Goal: Task Accomplishment & Management: Use online tool/utility

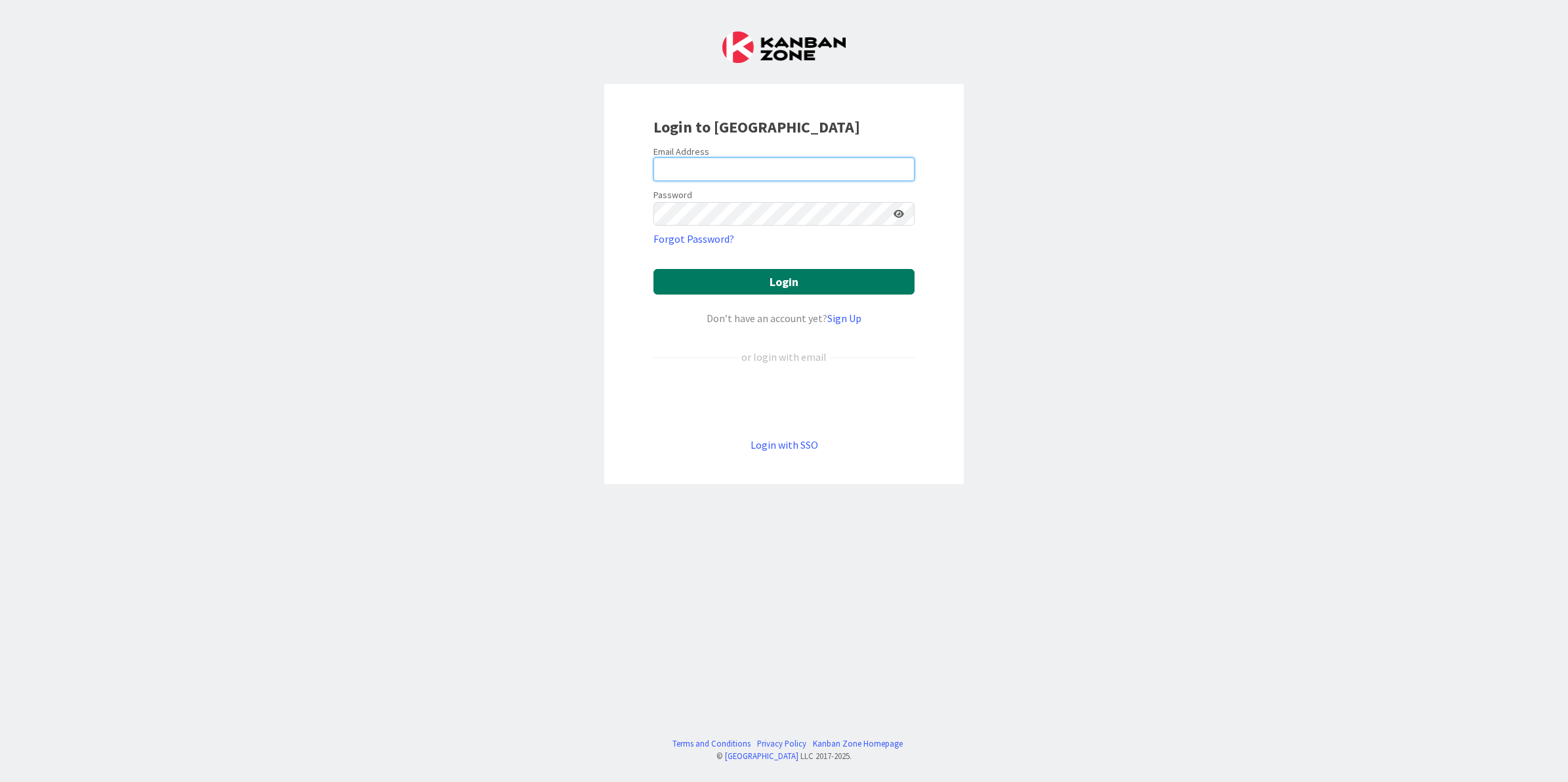
type input "[EMAIL_ADDRESS][PERSON_NAME][DOMAIN_NAME]"
click at [775, 282] on button "Login" at bounding box center [784, 281] width 261 height 26
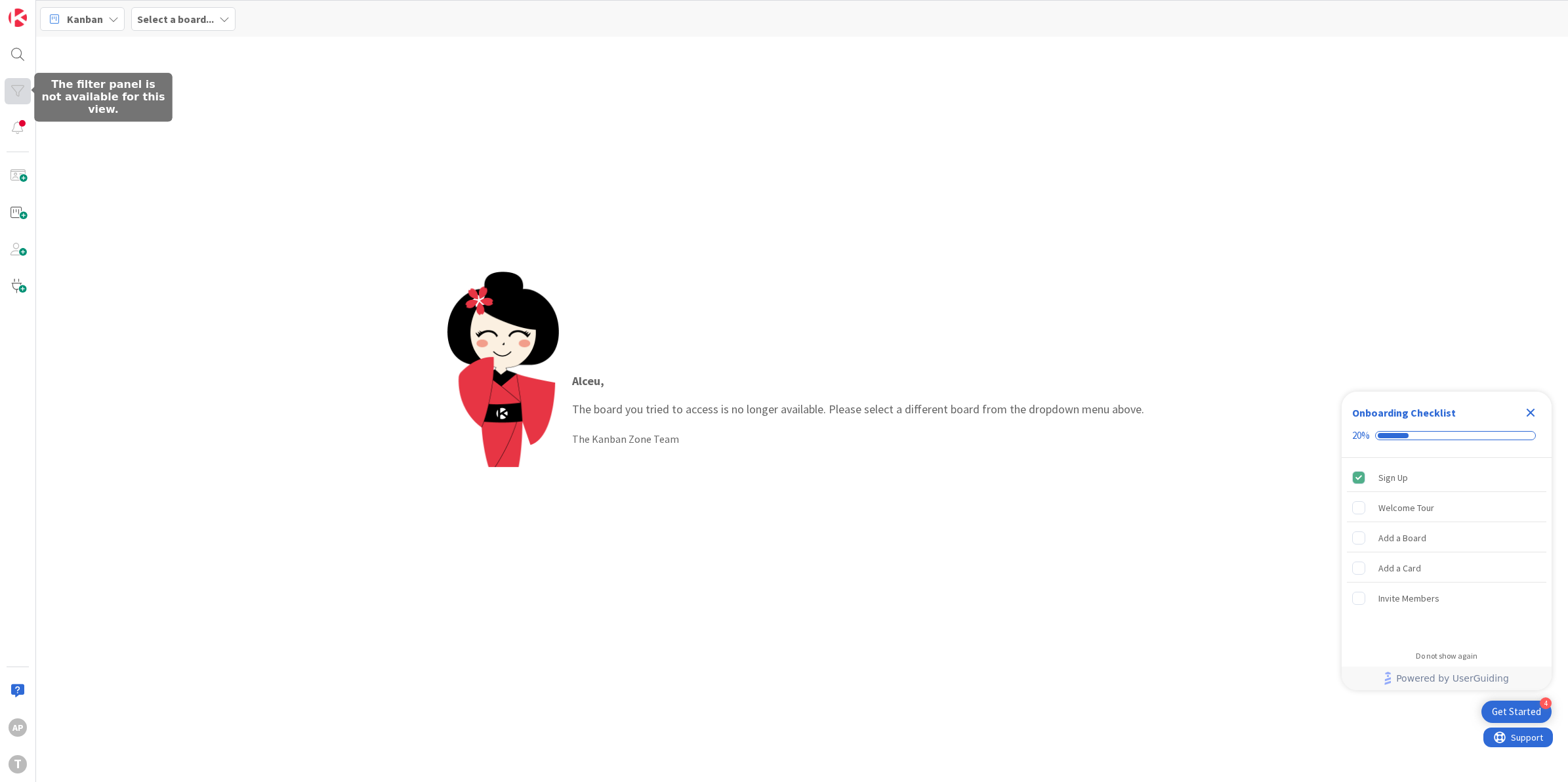
click at [18, 92] on div at bounding box center [17, 90] width 26 height 26
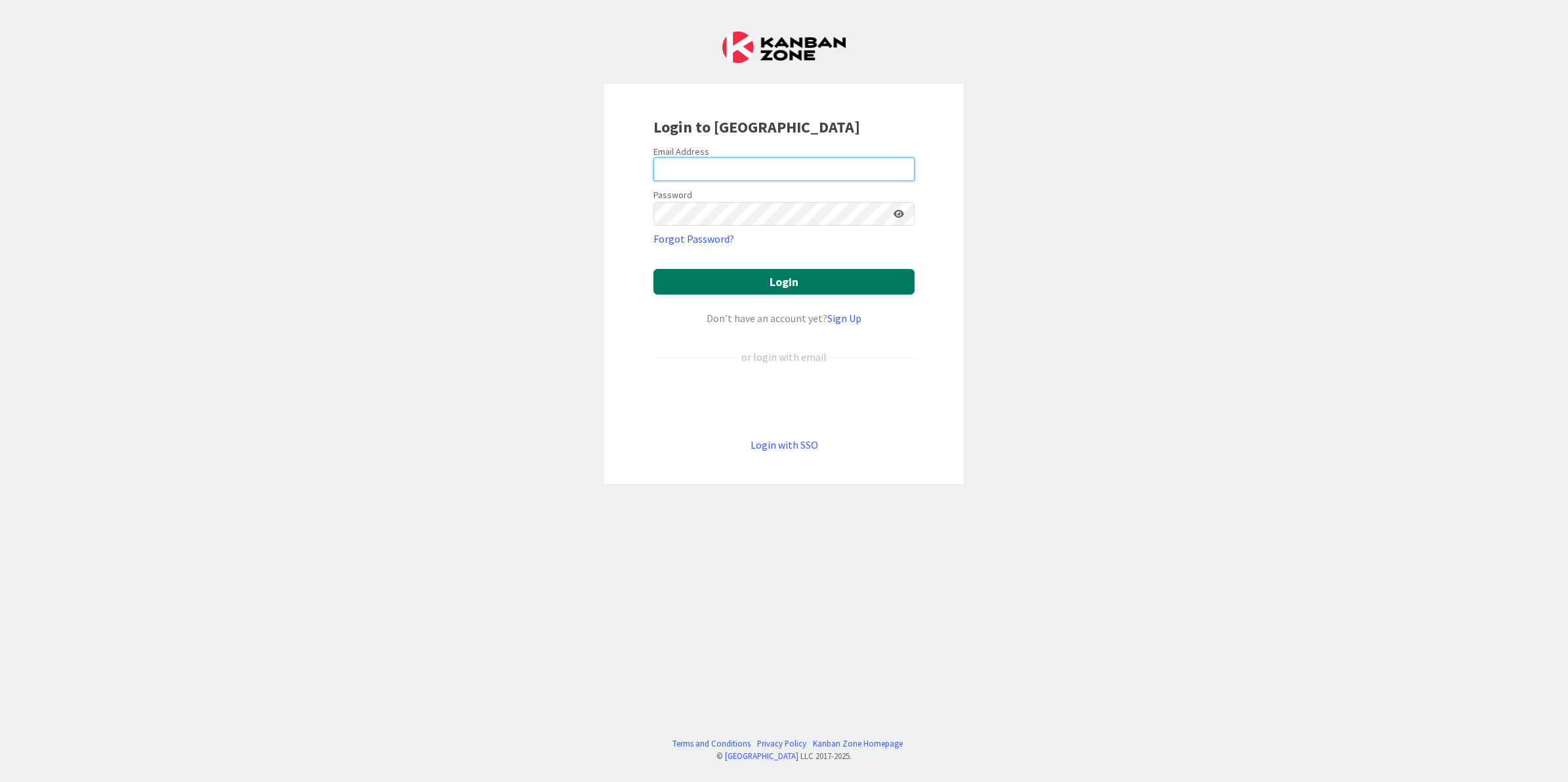
type input "[EMAIL_ADDRESS][PERSON_NAME][DOMAIN_NAME]"
click at [792, 272] on button "Login" at bounding box center [784, 281] width 261 height 26
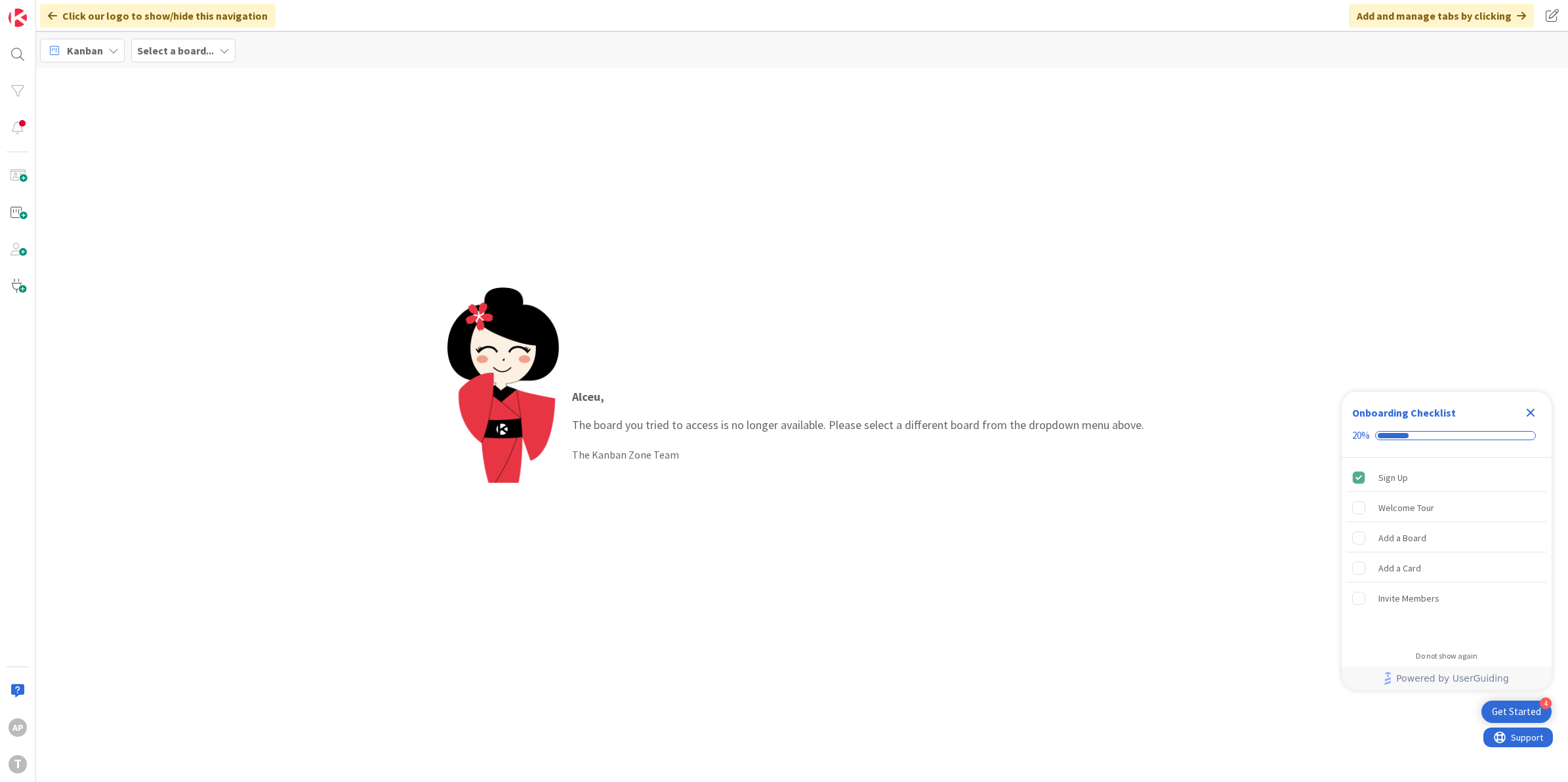
click at [118, 51] on icon at bounding box center [113, 50] width 11 height 11
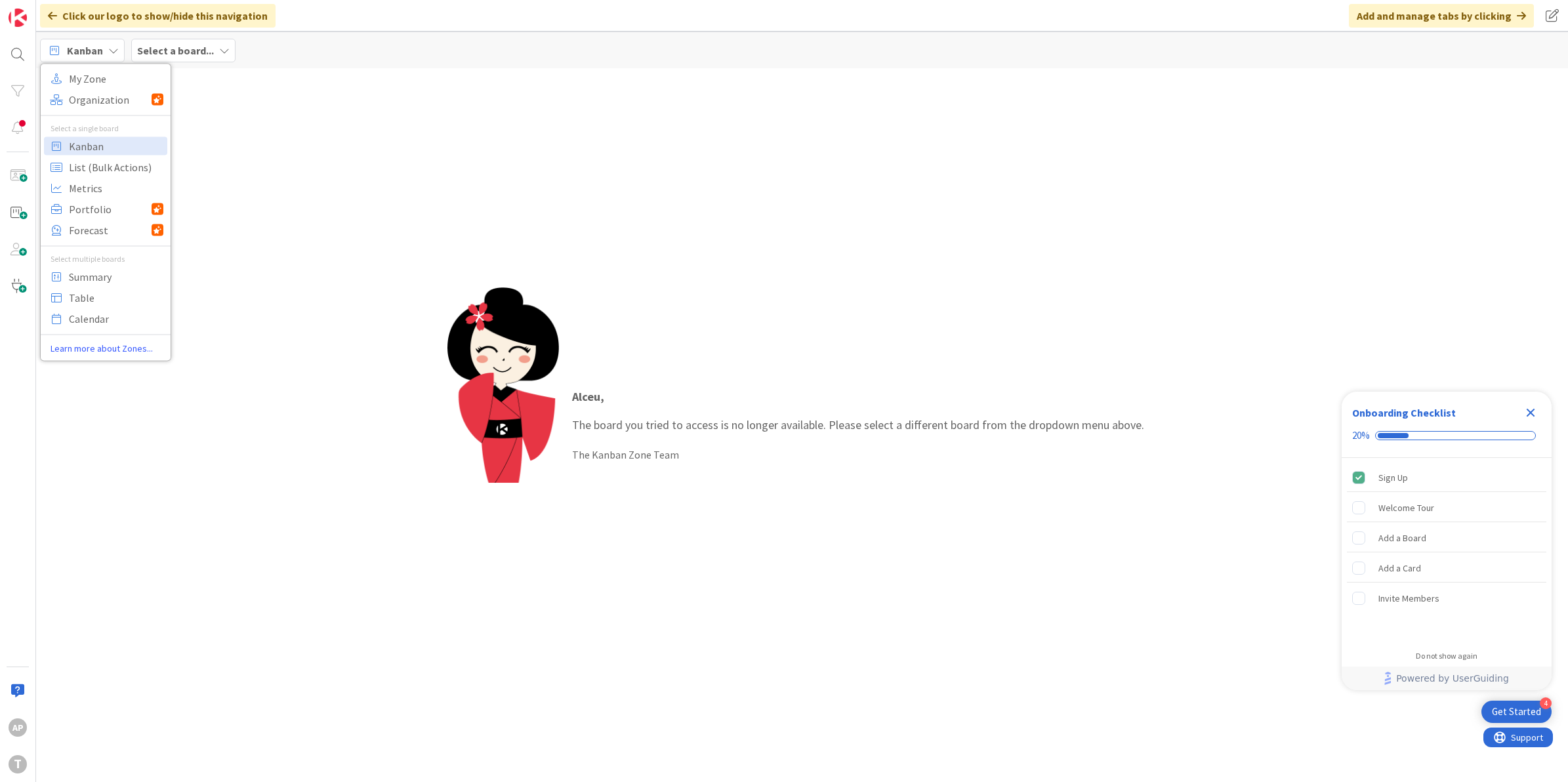
click at [200, 49] on b "Select a board..." at bounding box center [176, 50] width 77 height 13
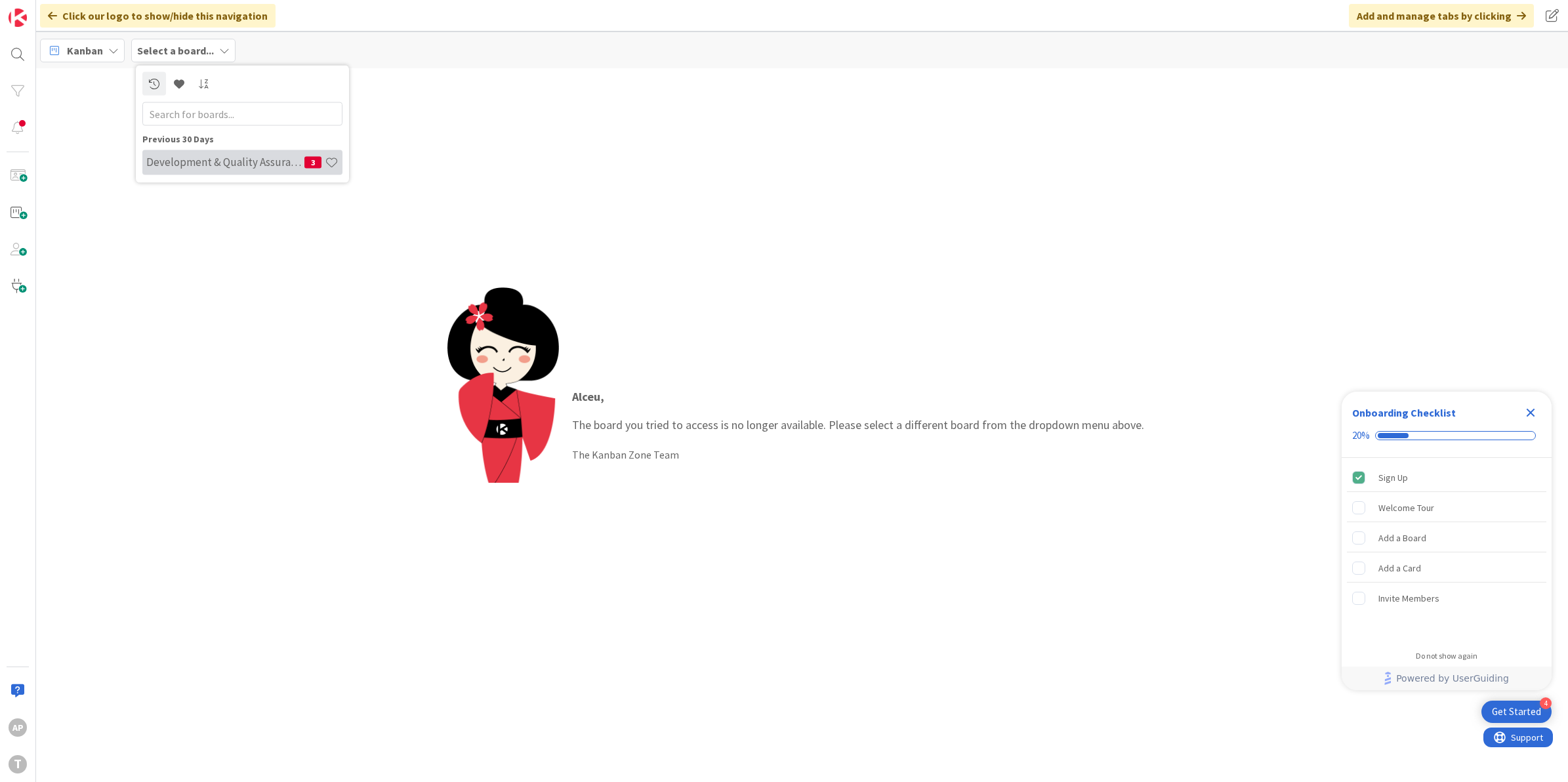
click at [221, 167] on h4 "Development & Quality Assurance" at bounding box center [225, 162] width 158 height 13
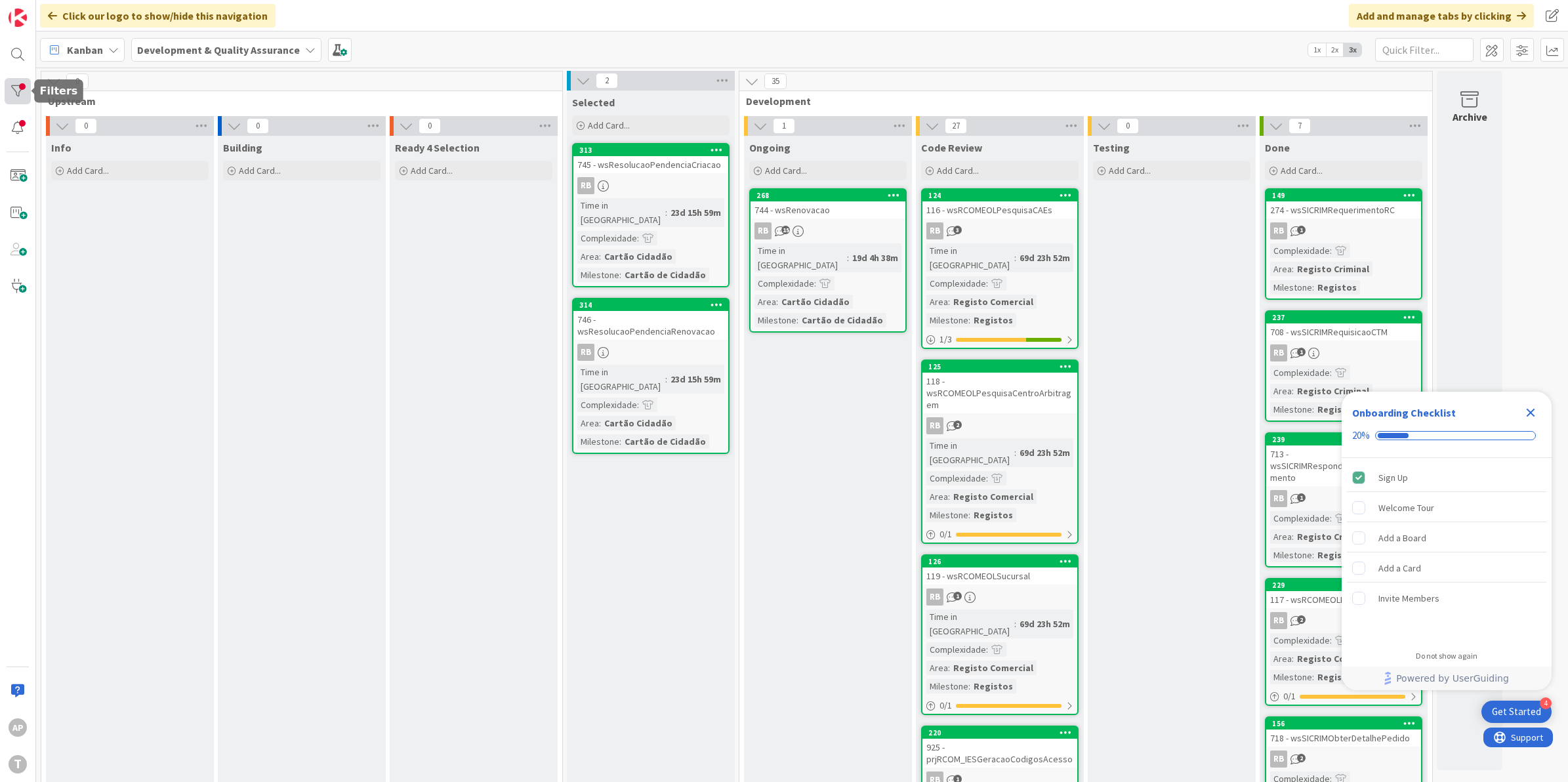
click at [13, 90] on div at bounding box center [17, 90] width 26 height 26
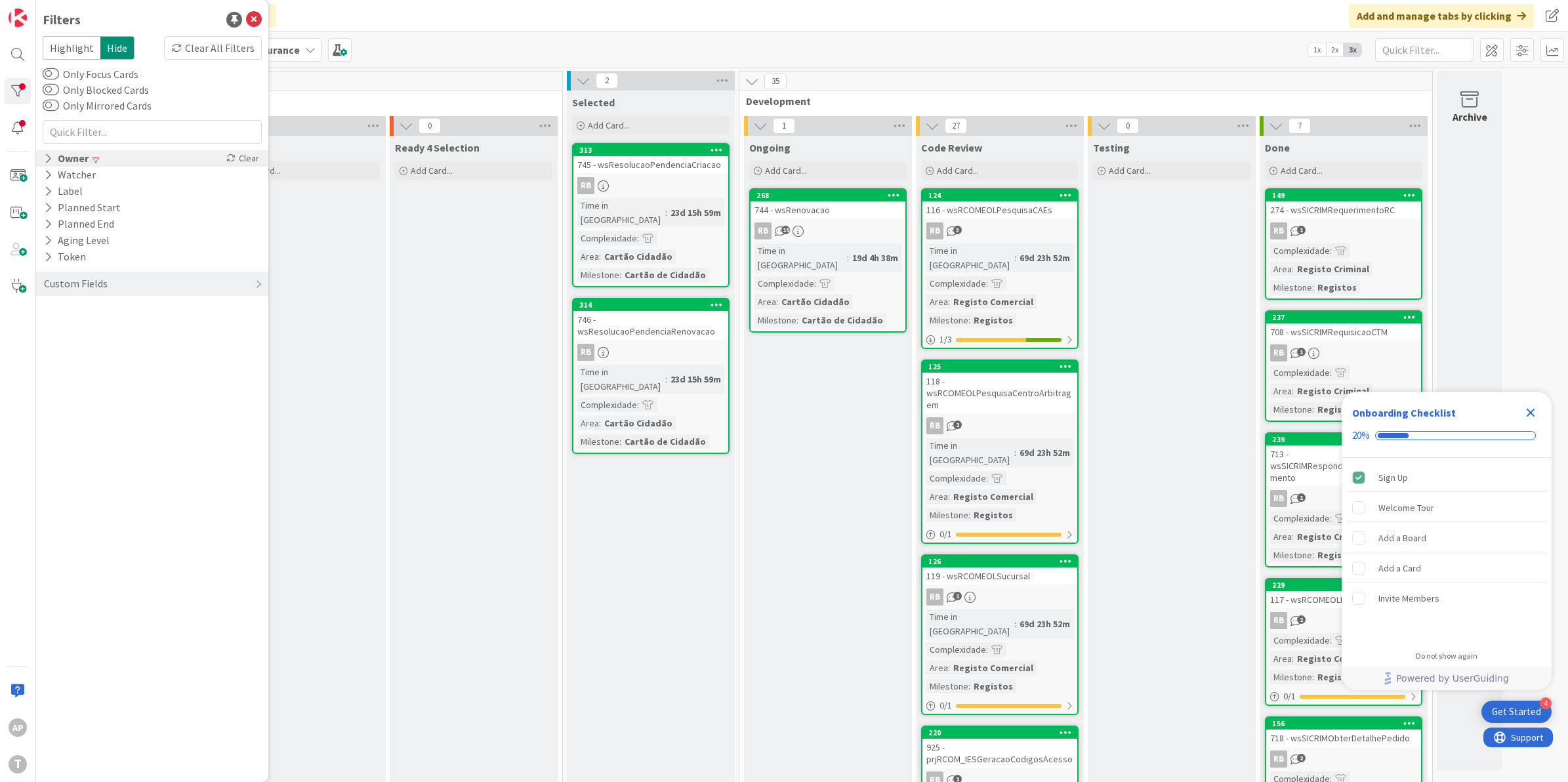
click at [49, 153] on icon at bounding box center [48, 158] width 8 height 11
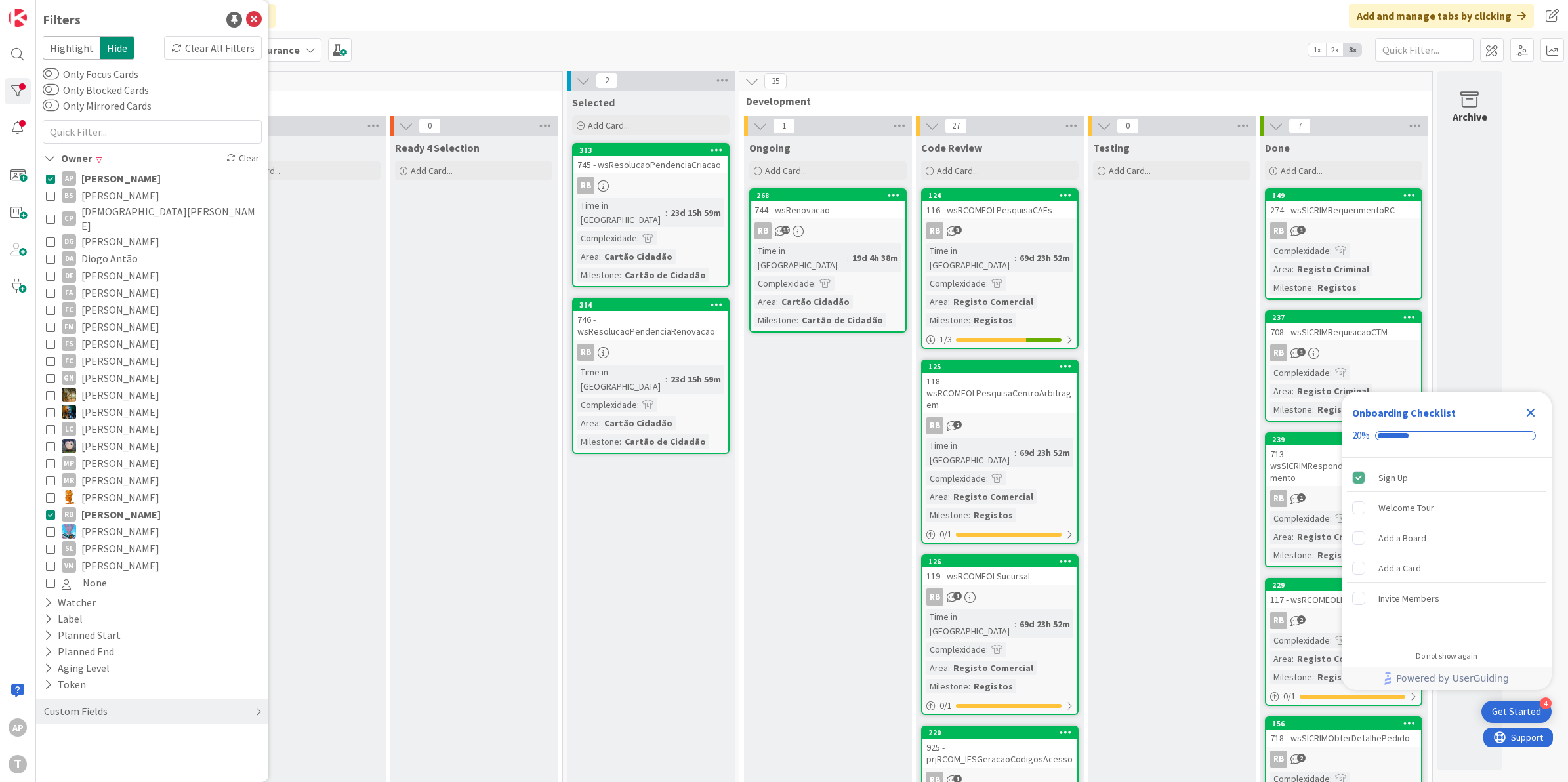
click at [48, 510] on icon at bounding box center [50, 514] width 9 height 9
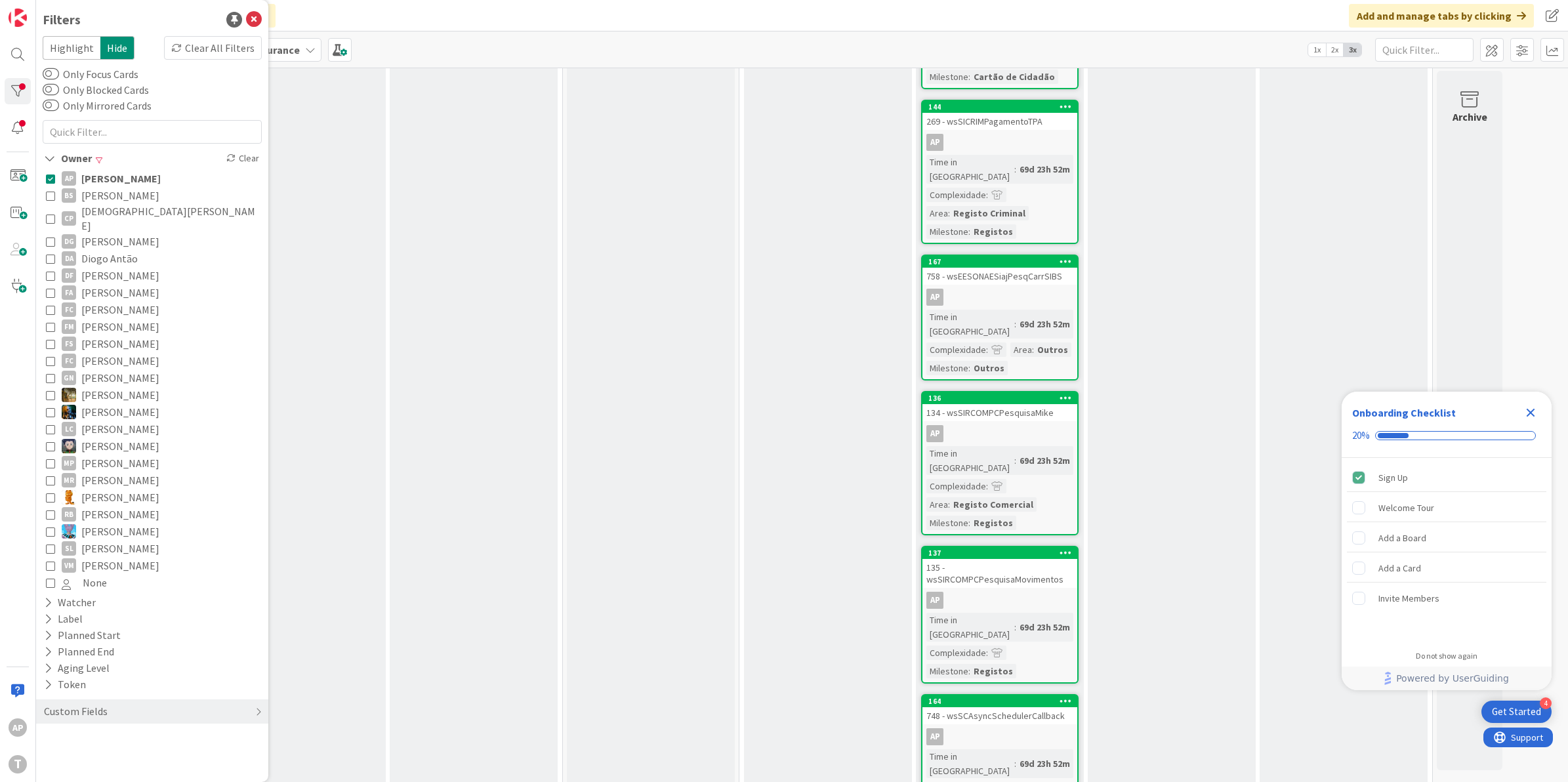
scroll to position [759, 0]
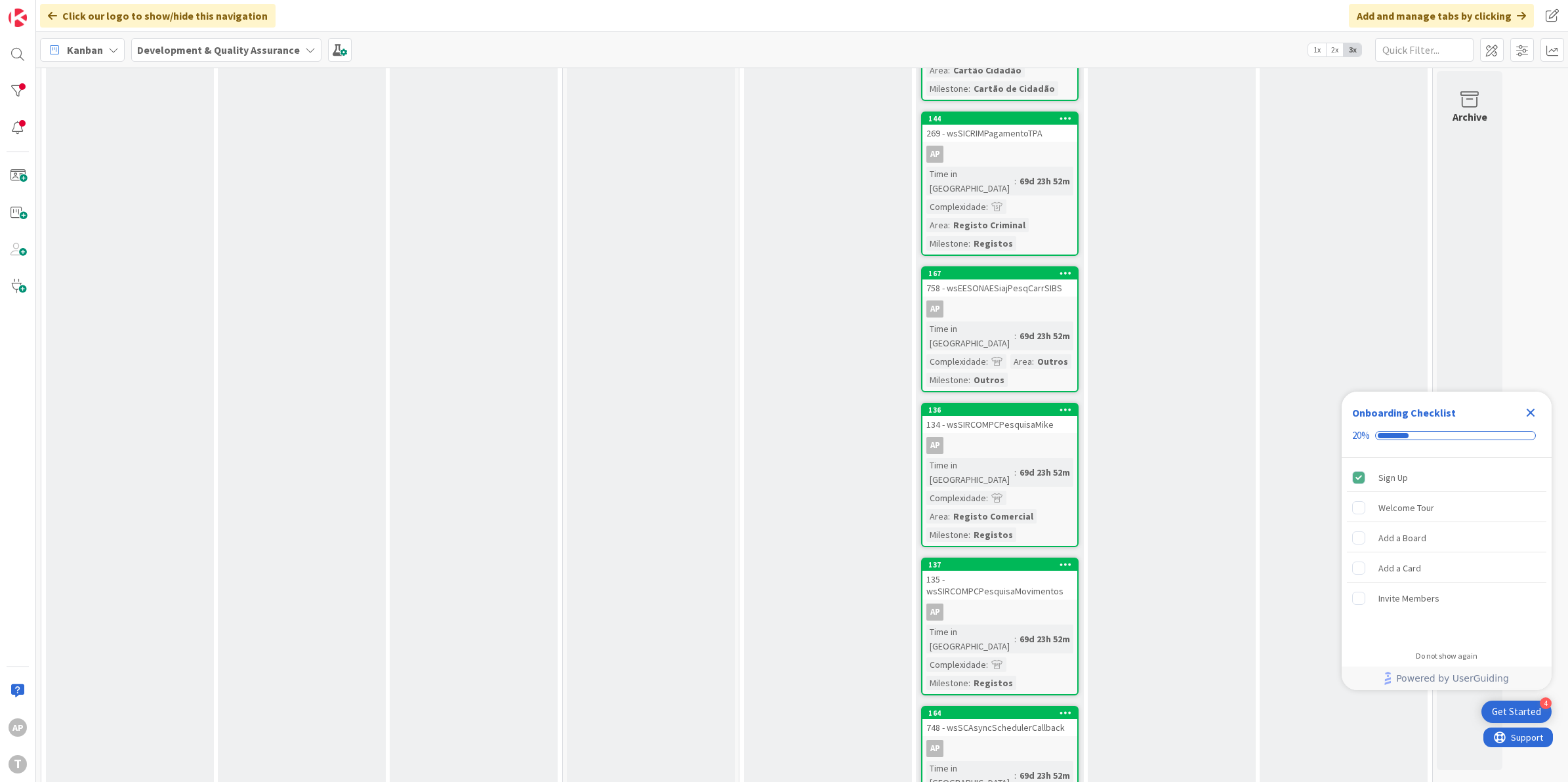
scroll to position [0, 0]
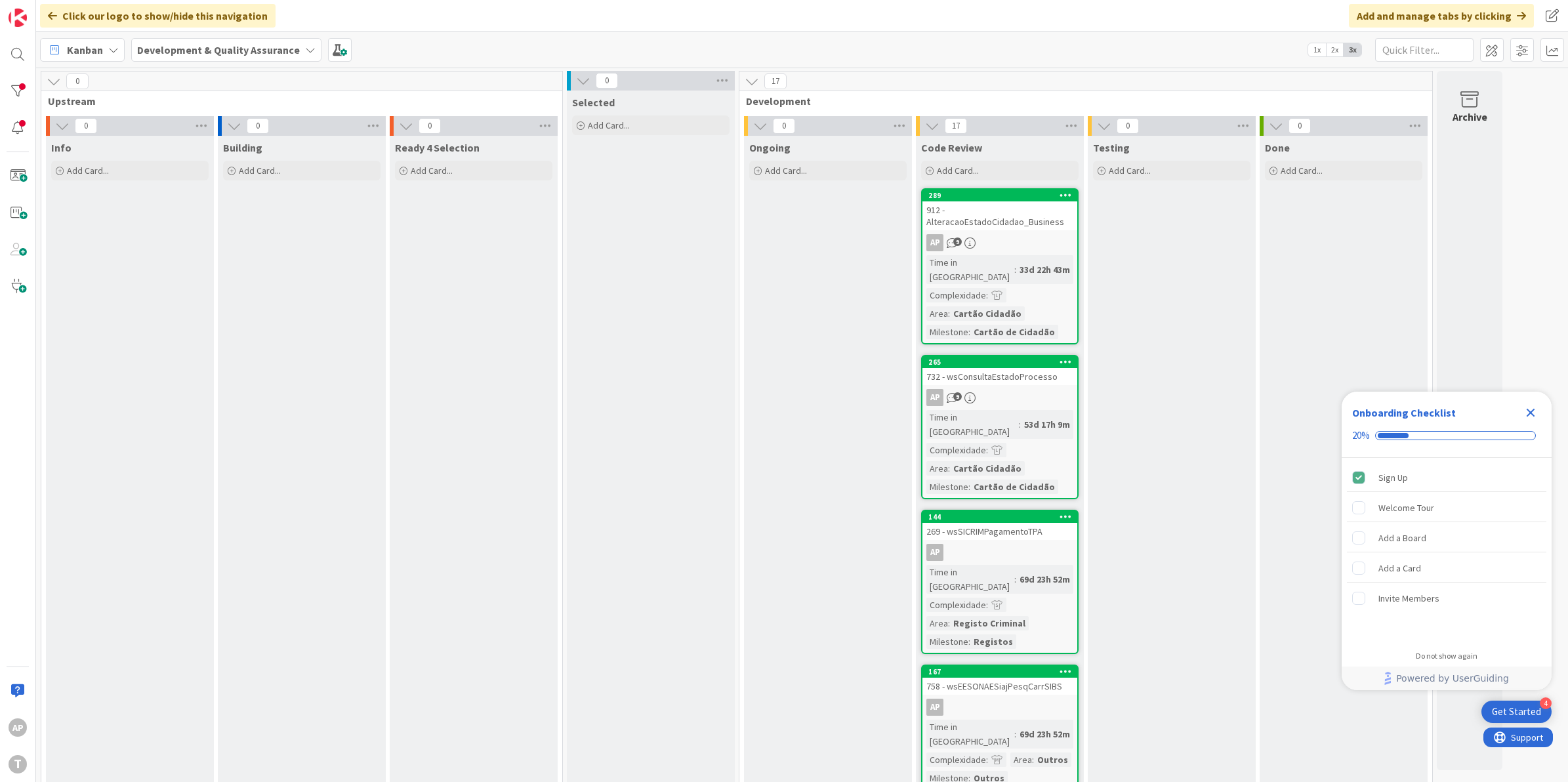
click at [1528, 412] on icon "Close Checklist" at bounding box center [1530, 412] width 16 height 16
